Goal: Use online tool/utility: Use online tool/utility

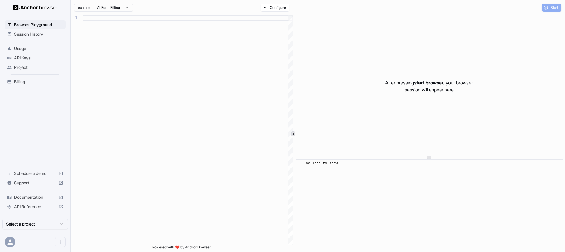
scroll to position [42, 0]
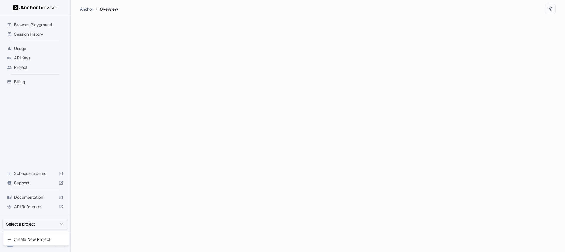
click at [40, 229] on html "Browser Playground Session History Usage API Keys Project Billing Schedule a de…" at bounding box center [282, 126] width 565 height 252
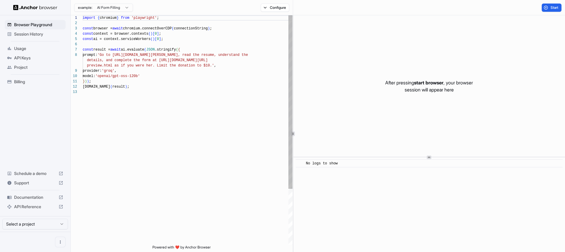
scroll to position [42, 0]
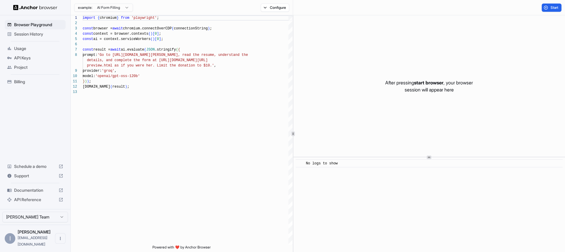
click at [10, 244] on div "I" at bounding box center [10, 238] width 11 height 11
click at [8, 244] on div "I" at bounding box center [10, 238] width 11 height 11
click at [53, 240] on div "I Itay Rosen itay@minded.com" at bounding box center [35, 238] width 70 height 27
click at [56, 241] on button "Open menu" at bounding box center [60, 238] width 11 height 11
click at [51, 242] on div at bounding box center [50, 242] width 24 height 6
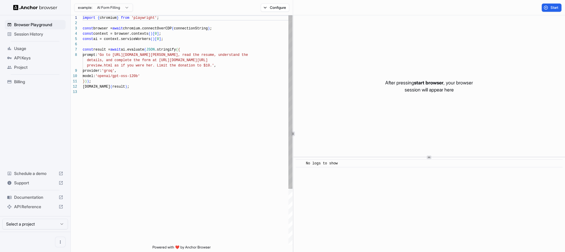
scroll to position [42, 0]
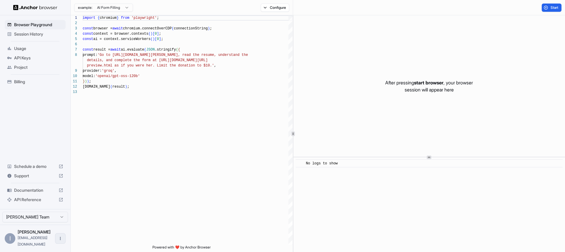
click at [61, 240] on icon "Open menu" at bounding box center [60, 238] width 5 height 5
click at [46, 241] on div at bounding box center [50, 242] width 24 height 6
type textarea "**********"
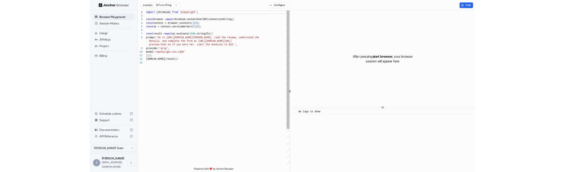
scroll to position [21, 0]
